Goal: Check status: Check status

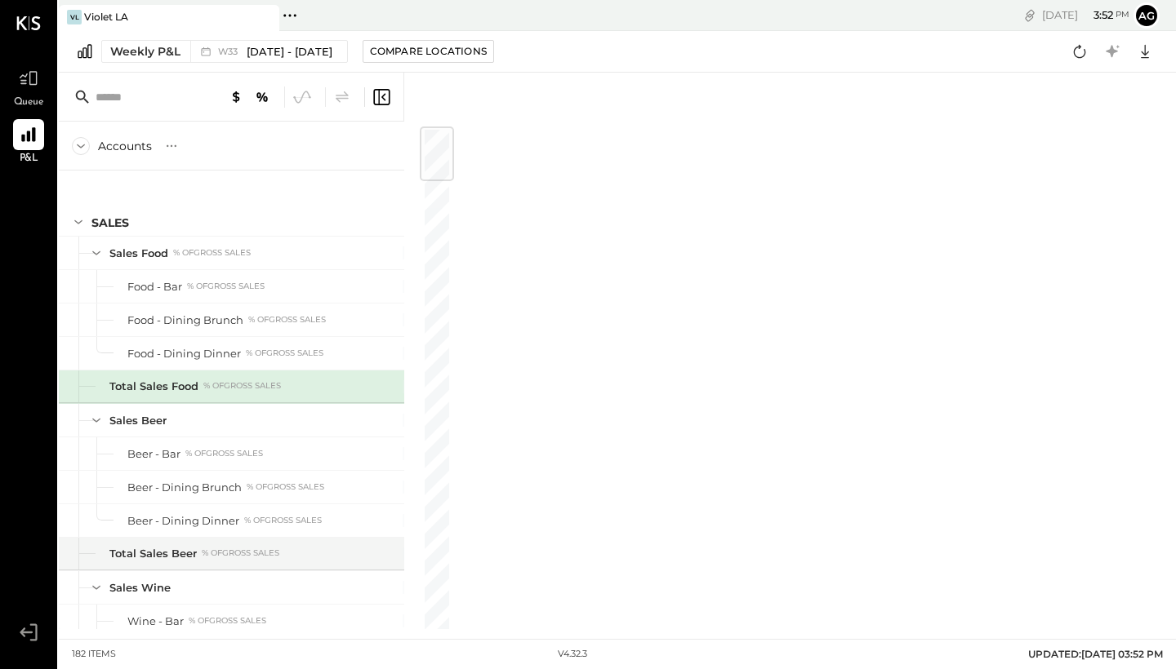
click at [384, 95] on icon at bounding box center [383, 96] width 4 height 7
click at [472, 96] on icon "Close panel" at bounding box center [479, 97] width 16 height 16
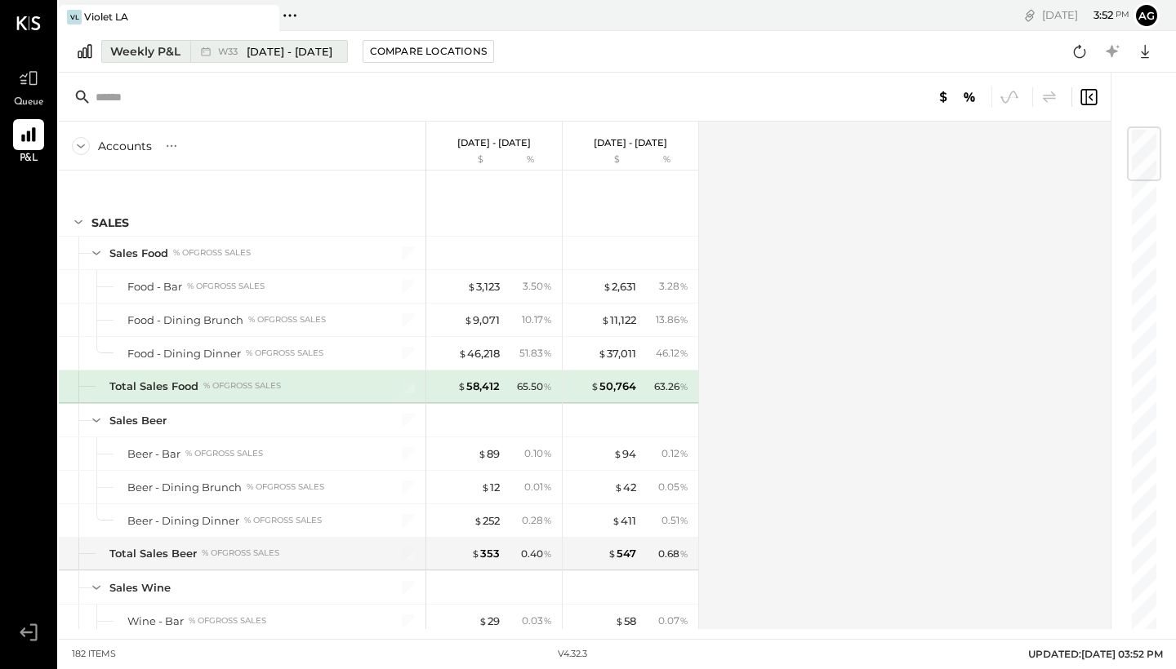
click at [324, 49] on span "[DATE] - [DATE]" at bounding box center [290, 52] width 86 height 16
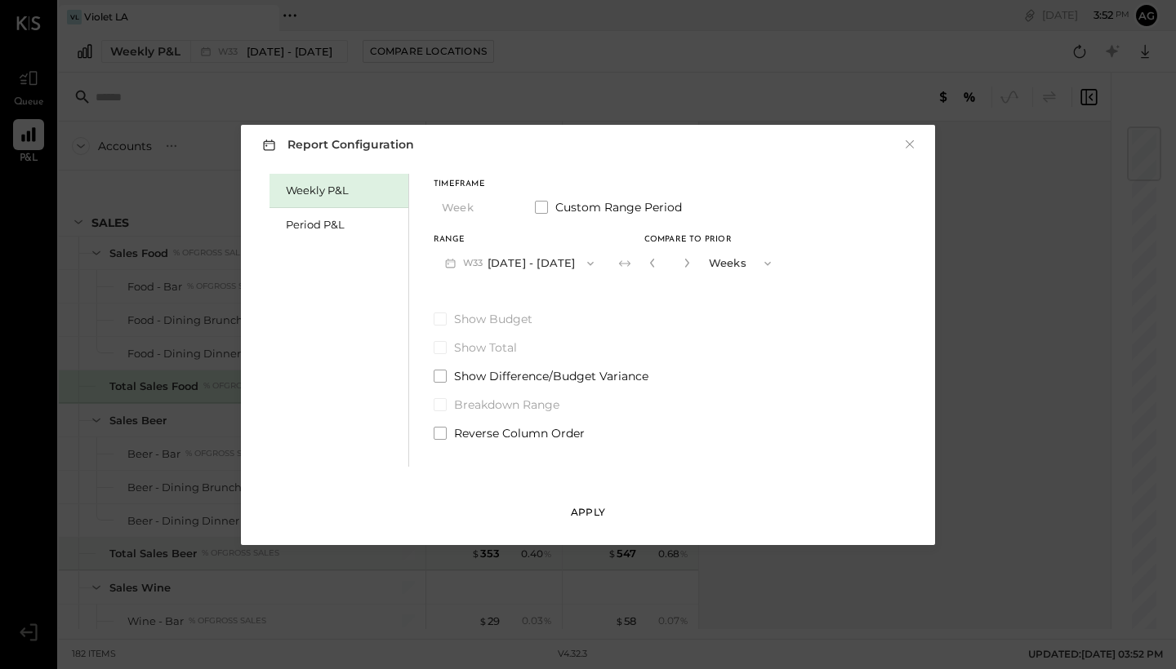
click at [592, 504] on button "Apply" at bounding box center [588, 513] width 51 height 26
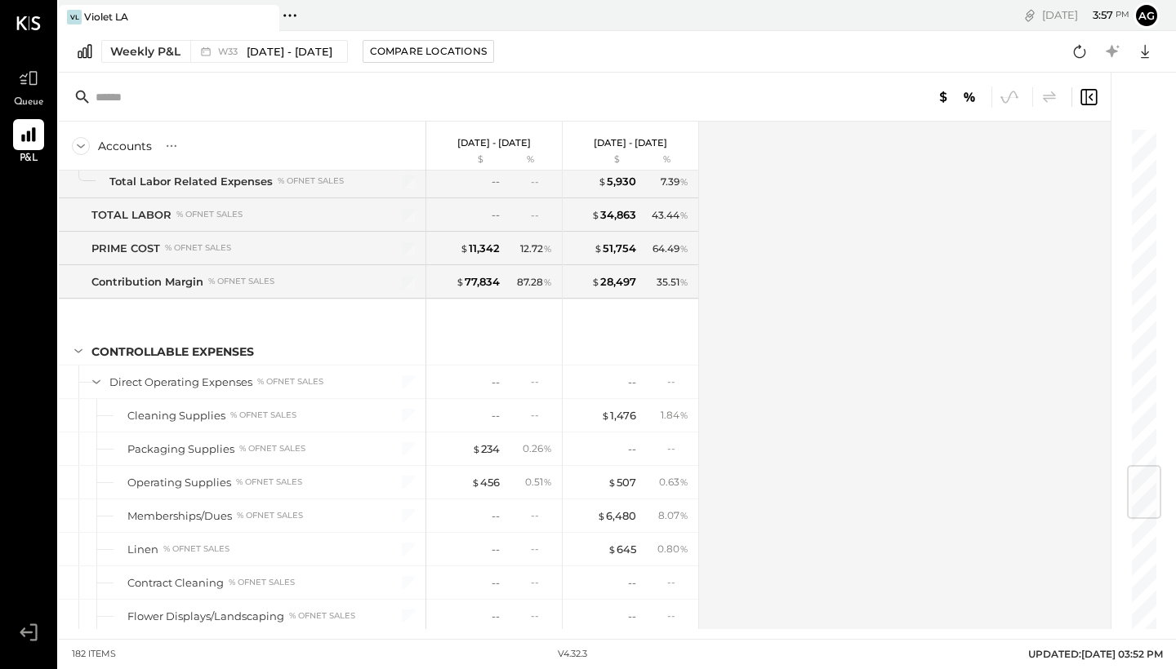
scroll to position [2850, 0]
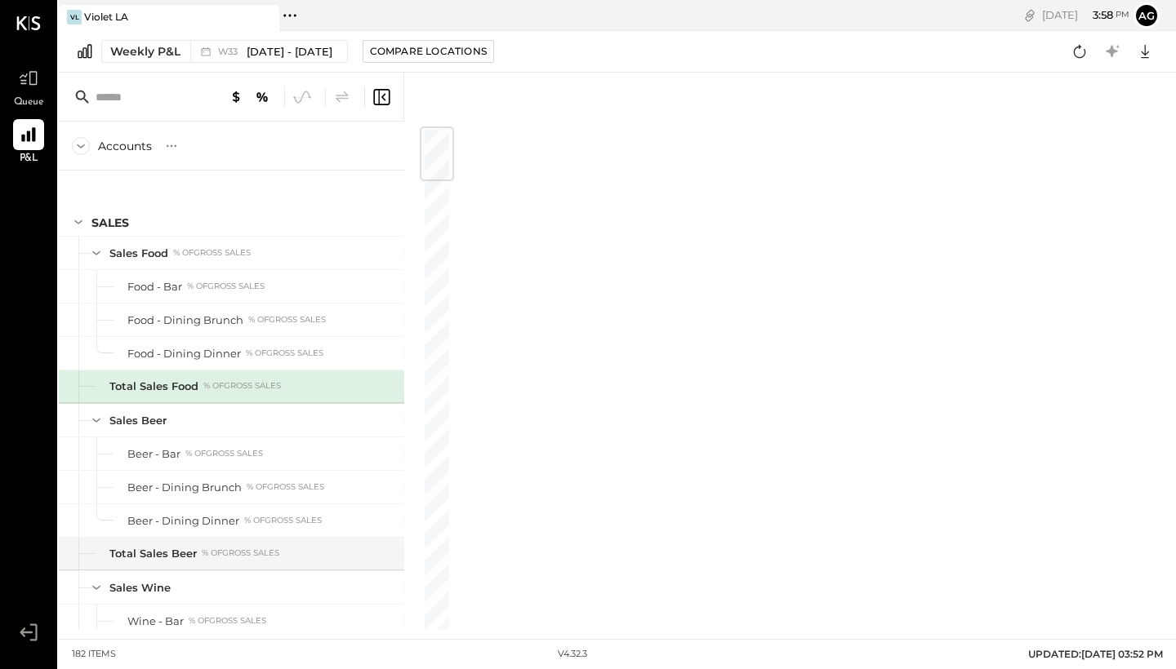
click at [388, 105] on icon at bounding box center [381, 97] width 20 height 20
click at [495, 106] on div at bounding box center [814, 97] width 723 height 49
click at [483, 105] on icon "Close panel" at bounding box center [479, 97] width 20 height 20
click at [390, 102] on icon at bounding box center [381, 97] width 20 height 20
click at [483, 84] on div at bounding box center [814, 97] width 723 height 49
